Goal: Information Seeking & Learning: Learn about a topic

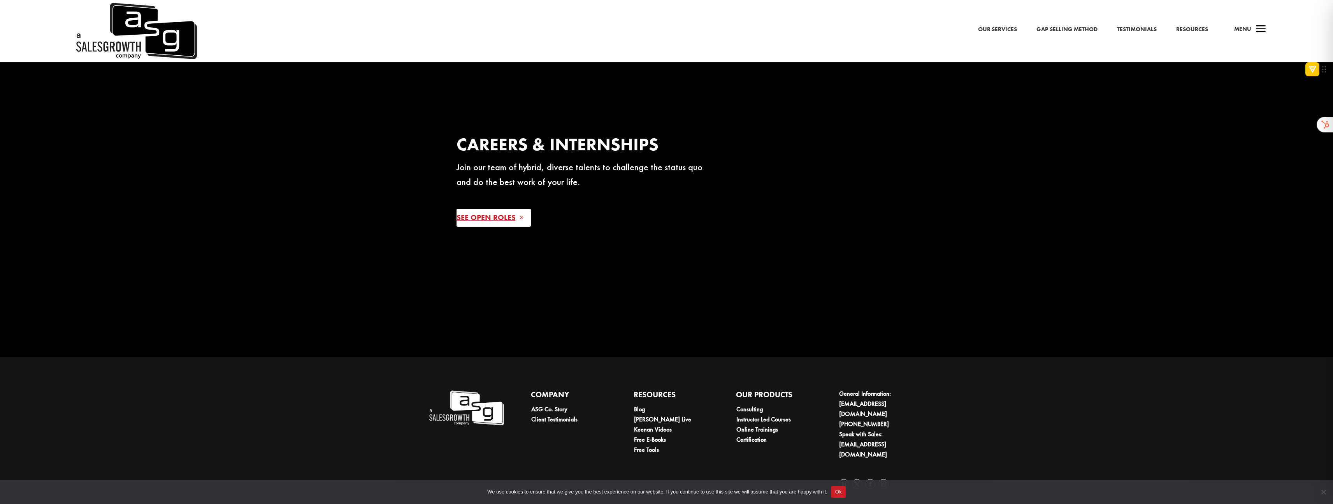
scroll to position [1980, 0]
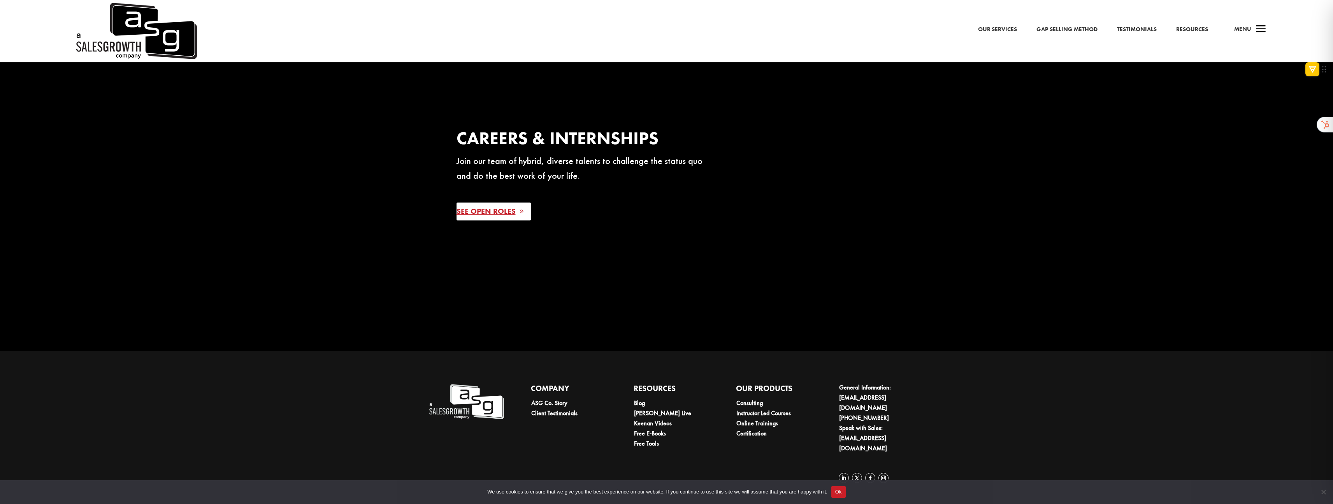
click at [492, 214] on link "See Open Roles" at bounding box center [494, 211] width 74 height 18
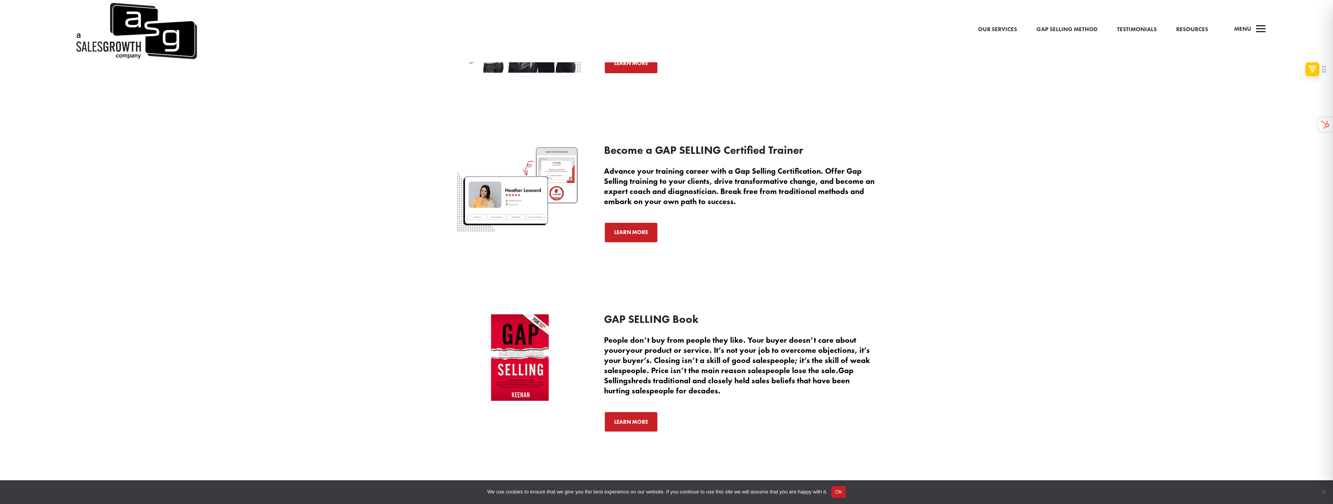
scroll to position [1903, 0]
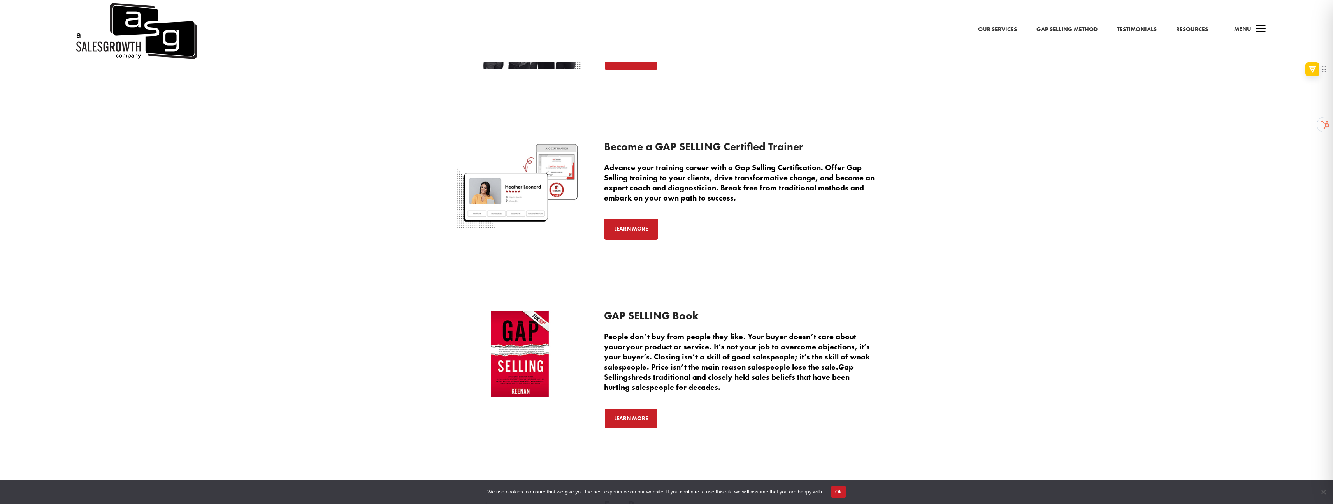
click at [624, 227] on link "Learn More" at bounding box center [631, 228] width 54 height 21
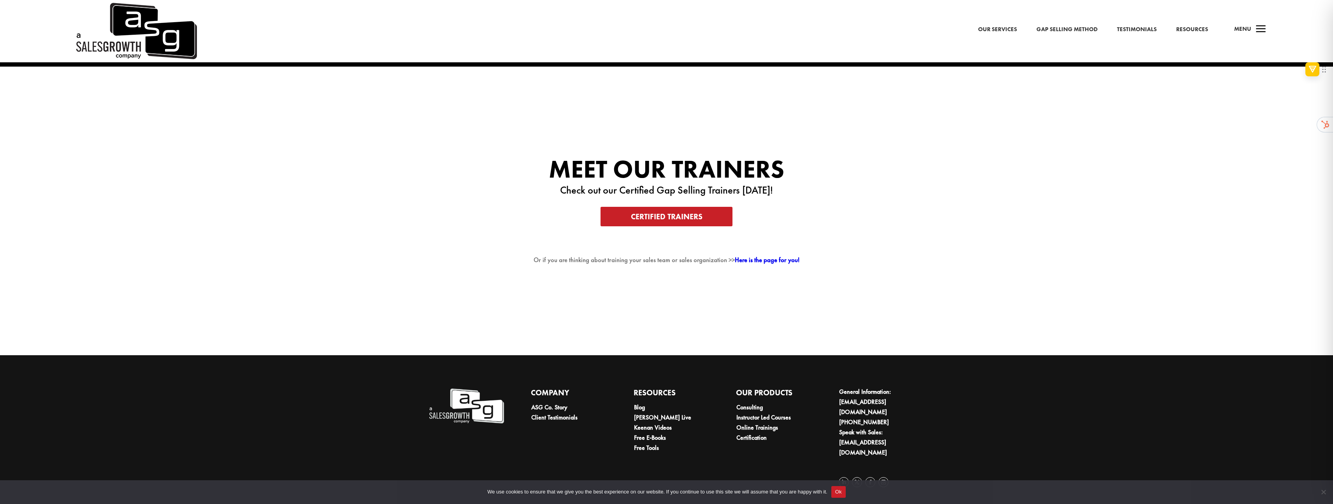
scroll to position [2092, 0]
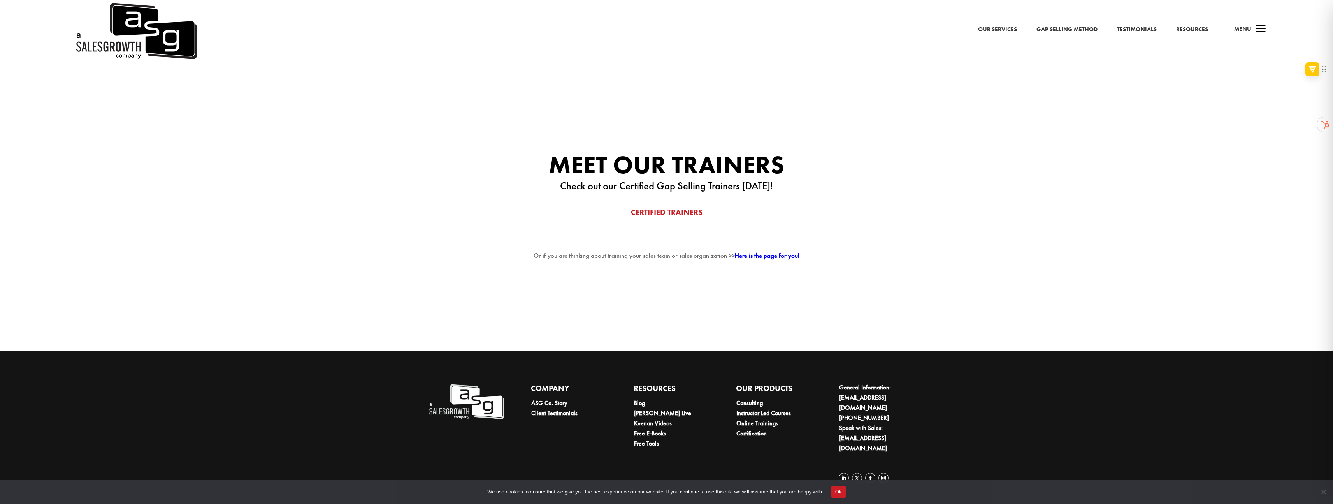
click at [638, 222] on link "Certified Trainers" at bounding box center [667, 211] width 132 height 19
